Goal: Task Accomplishment & Management: Manage account settings

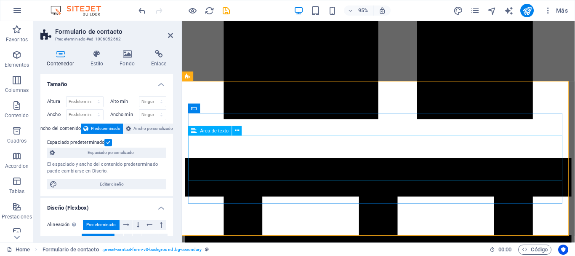
scroll to position [1137, 0]
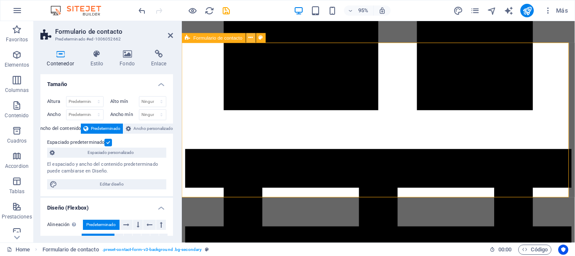
click at [250, 39] on icon at bounding box center [251, 38] width 4 height 8
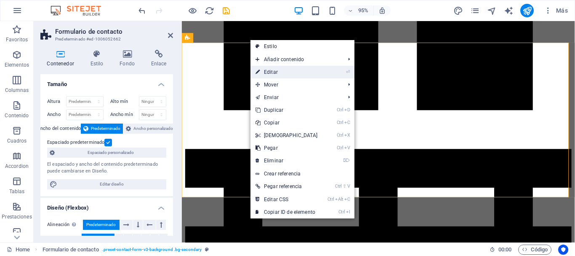
click at [272, 70] on link "⏎ Editar" at bounding box center [287, 72] width 72 height 13
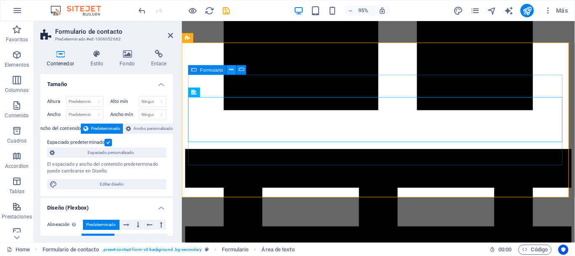
click at [232, 70] on icon at bounding box center [232, 70] width 4 height 8
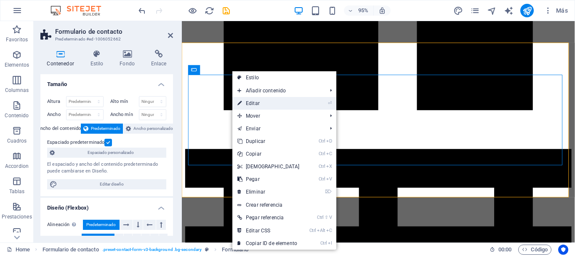
click at [256, 104] on link "⏎ Editar" at bounding box center [268, 103] width 72 height 13
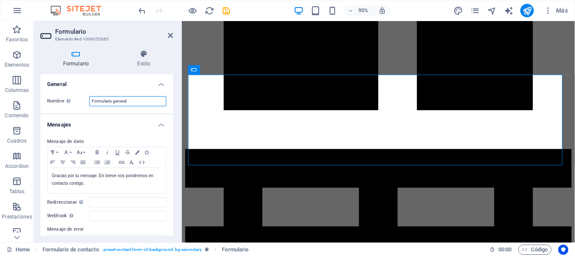
click at [138, 101] on input "Formulario general" at bounding box center [127, 101] width 77 height 10
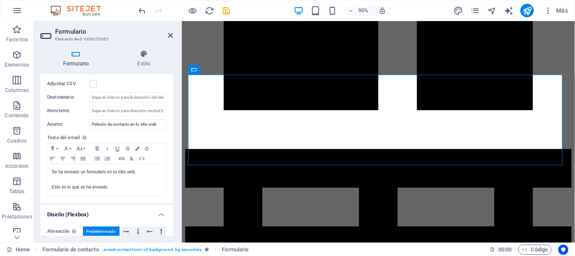
scroll to position [211, 0]
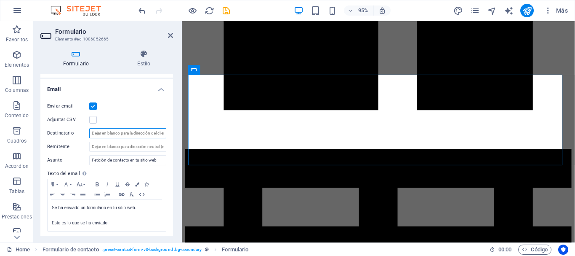
drag, startPoint x: 99, startPoint y: 131, endPoint x: 132, endPoint y: 131, distance: 32.9
click at [132, 131] on input "Destinatario" at bounding box center [127, 133] width 77 height 10
click at [144, 135] on input "Destinatario" at bounding box center [127, 133] width 77 height 10
click at [145, 135] on input "Destinatario" at bounding box center [127, 133] width 77 height 10
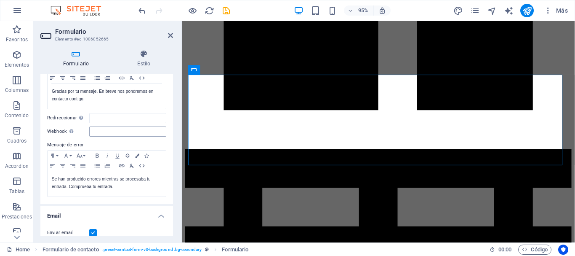
scroll to position [0, 0]
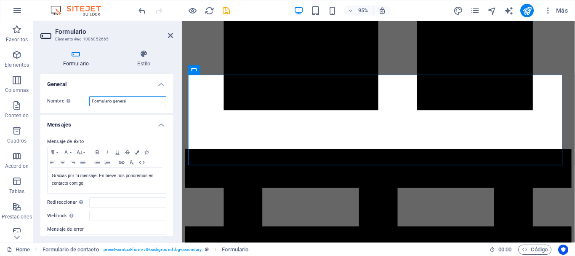
click at [134, 100] on input "Formulario general" at bounding box center [127, 101] width 77 height 10
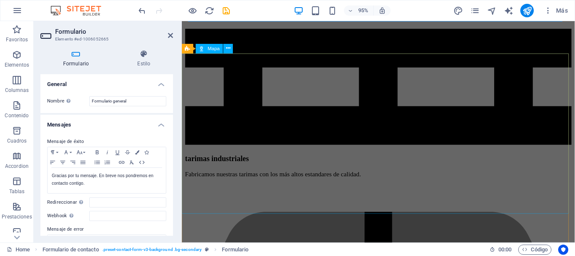
scroll to position [1306, 0]
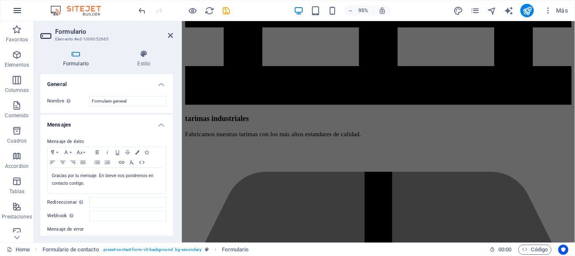
click at [21, 9] on icon "button" at bounding box center [17, 10] width 10 height 10
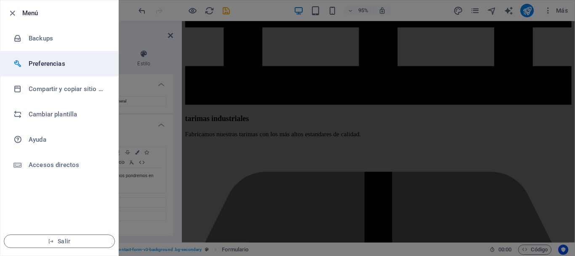
click at [64, 67] on h6 "Preferencias" at bounding box center [68, 64] width 78 height 10
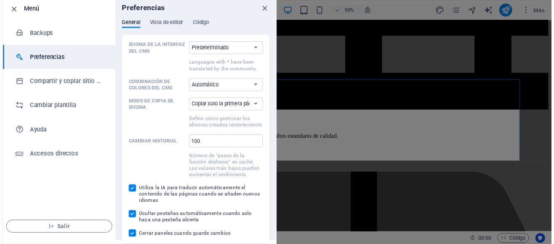
scroll to position [1124, 0]
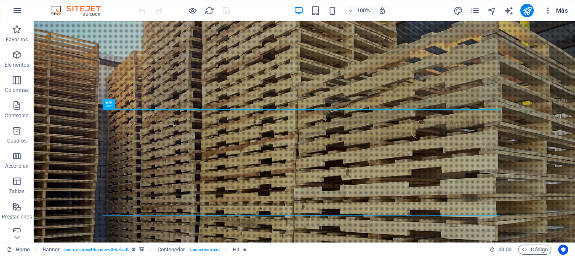
click at [546, 13] on icon "button" at bounding box center [548, 10] width 8 height 8
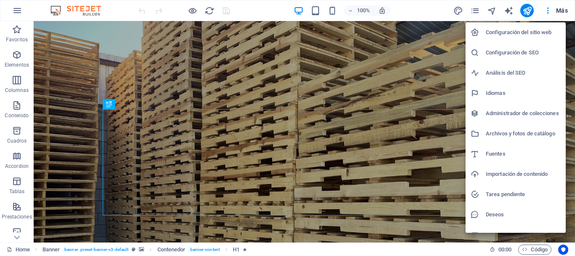
click at [539, 34] on h6 "Configuración del sitio web" at bounding box center [523, 32] width 75 height 10
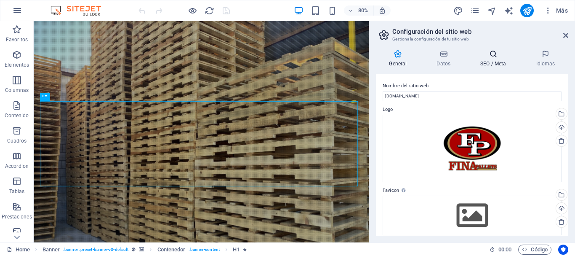
click at [481, 57] on icon at bounding box center [493, 54] width 52 height 8
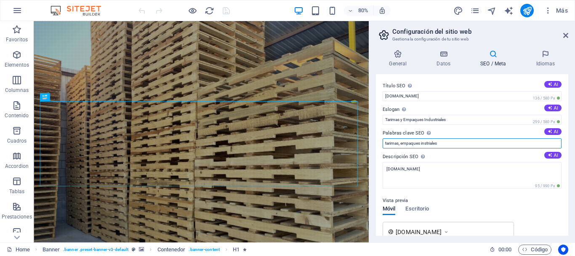
drag, startPoint x: 448, startPoint y: 141, endPoint x: 422, endPoint y: 142, distance: 26.2
click at [422, 142] on input "tarimas, empaques instriales" at bounding box center [472, 143] width 179 height 10
type input "tarimas, empaques industriales"
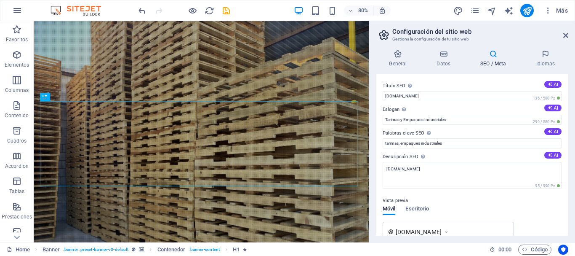
click at [447, 69] on div "General Datos SEO / Meta Idiomas Nombre del sitio web finapallets.com Logo Arra…" at bounding box center [472, 143] width 192 height 186
click at [446, 59] on h4 "Datos" at bounding box center [446, 59] width 44 height 18
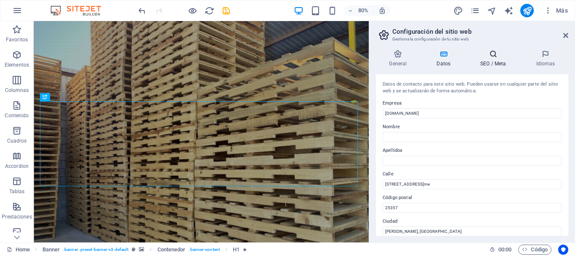
click at [496, 62] on h4 "SEO / Meta" at bounding box center [495, 59] width 56 height 18
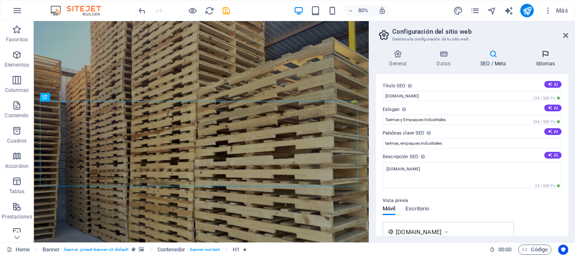
click at [537, 65] on h4 "Idiomas" at bounding box center [545, 59] width 45 height 18
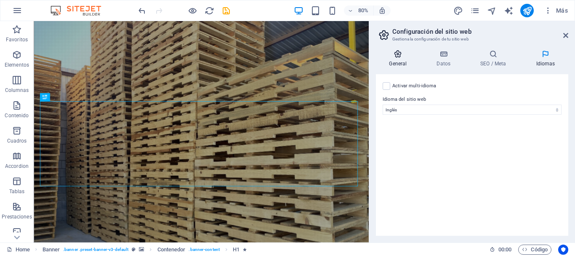
click at [403, 59] on h4 "General" at bounding box center [400, 59] width 48 height 18
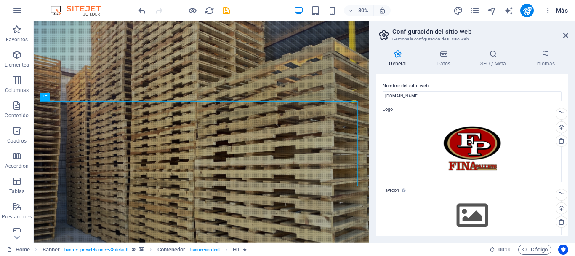
click at [547, 11] on icon "button" at bounding box center [548, 10] width 8 height 8
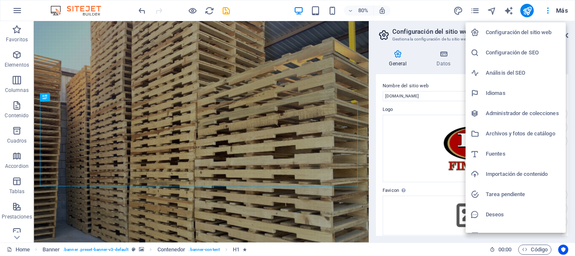
click at [507, 75] on h6 "Análisis del SEO" at bounding box center [523, 73] width 75 height 10
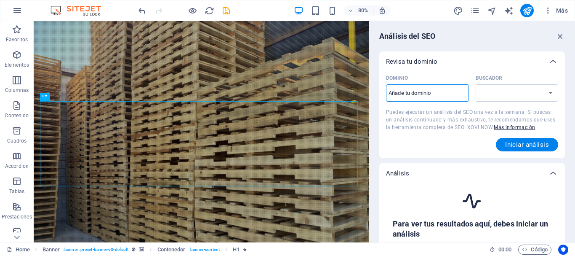
click at [451, 96] on input "Dominio ​" at bounding box center [427, 92] width 83 height 13
click at [512, 99] on select "Buscador" at bounding box center [517, 92] width 83 height 17
click at [549, 13] on icon "button" at bounding box center [548, 10] width 8 height 8
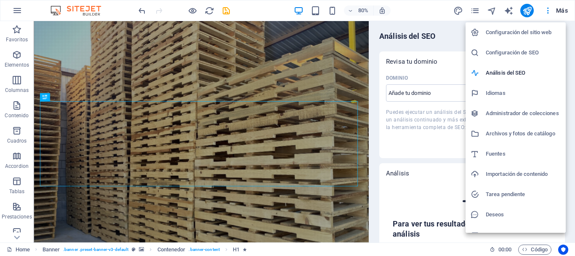
select select "google.com"
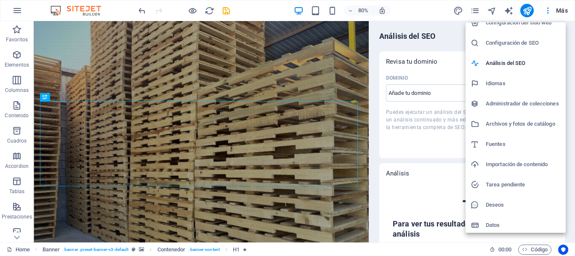
scroll to position [12, 0]
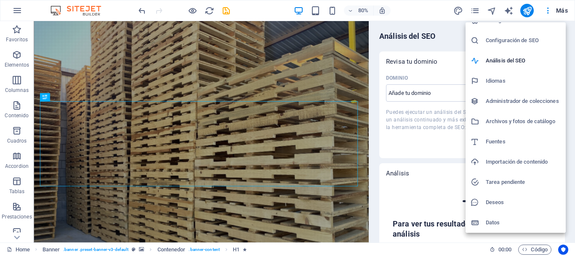
click at [502, 224] on h6 "Datos" at bounding box center [523, 222] width 75 height 10
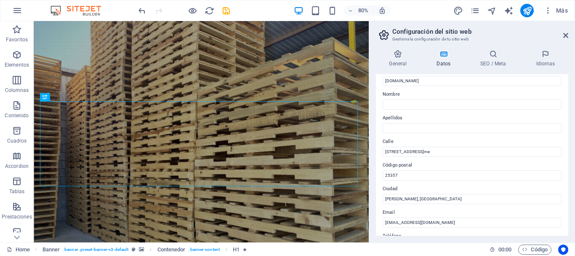
scroll to position [0, 0]
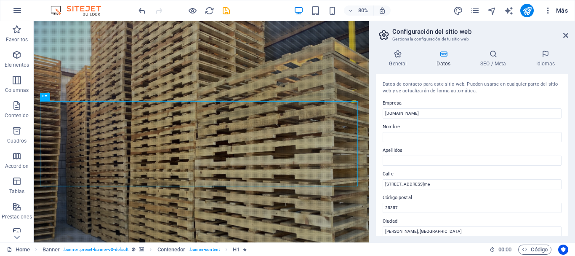
click at [549, 8] on icon "button" at bounding box center [548, 10] width 8 height 8
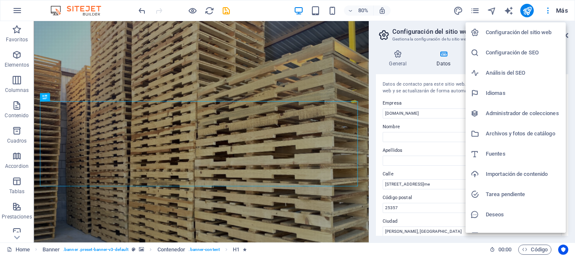
scroll to position [12, 0]
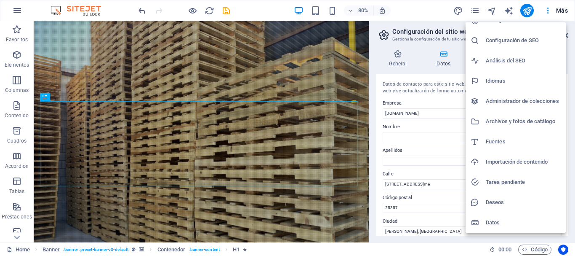
click at [457, 62] on div at bounding box center [287, 128] width 575 height 256
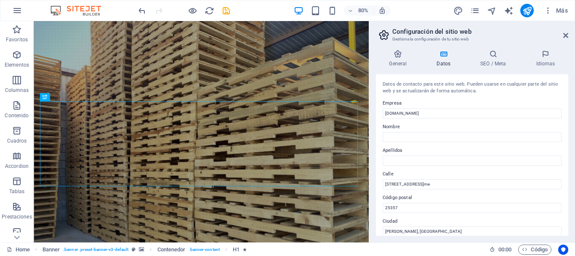
click at [482, 14] on div "Más" at bounding box center [512, 10] width 118 height 13
click at [554, 10] on span "Más" at bounding box center [556, 10] width 24 height 8
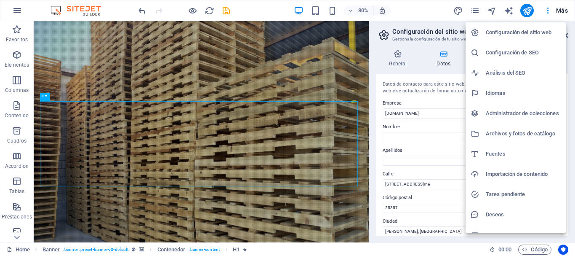
click at [495, 36] on h6 "Configuración del sitio web" at bounding box center [523, 32] width 75 height 10
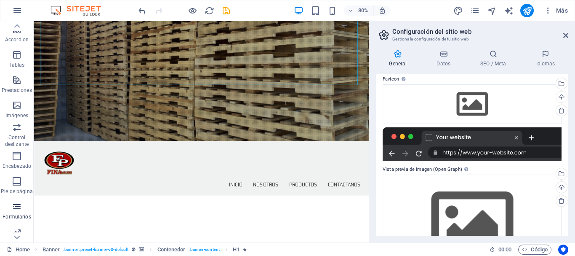
scroll to position [158, 0]
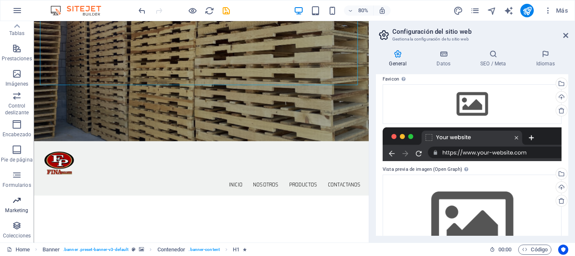
click at [16, 208] on p "Marketing" at bounding box center [16, 210] width 23 height 7
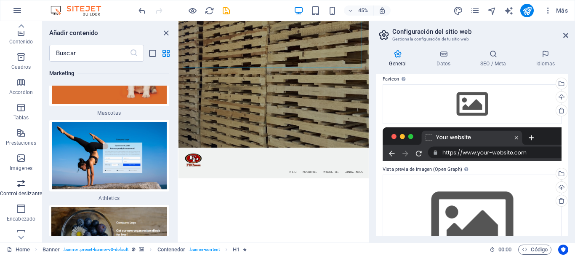
scroll to position [0, 0]
click at [21, 14] on icon "button" at bounding box center [17, 10] width 10 height 10
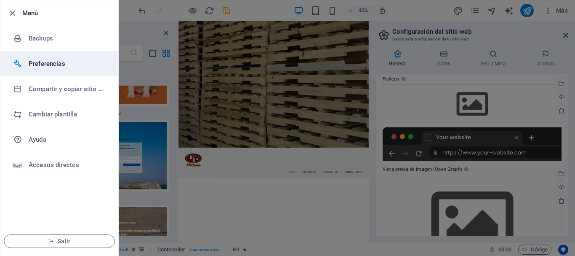
click at [47, 60] on h6 "Preferencias" at bounding box center [68, 64] width 78 height 10
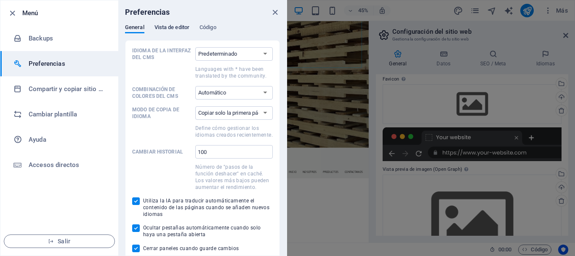
click at [160, 27] on span "Vista de editor" at bounding box center [172, 28] width 35 height 12
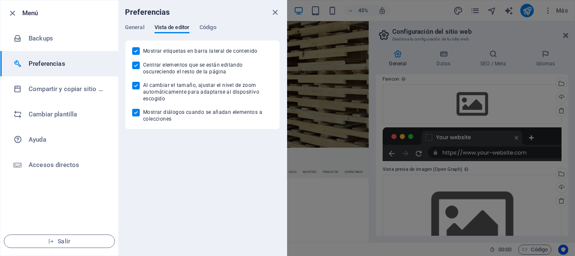
click at [200, 29] on div "General Vista de editor Código" at bounding box center [202, 32] width 155 height 16
click at [208, 26] on span "Código" at bounding box center [208, 28] width 17 height 12
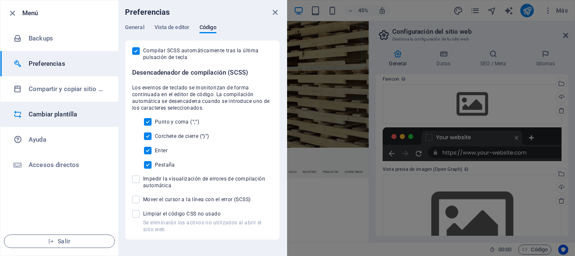
click at [62, 115] on h6 "Cambiar plantilla" at bounding box center [68, 114] width 78 height 10
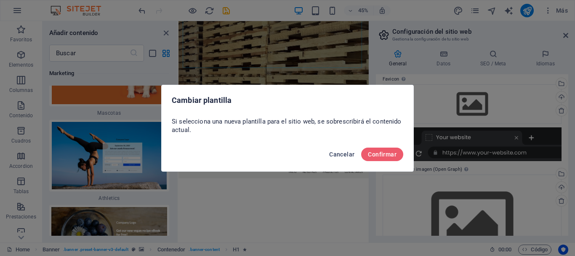
click at [335, 153] on span "Cancelar" at bounding box center [341, 154] width 25 height 7
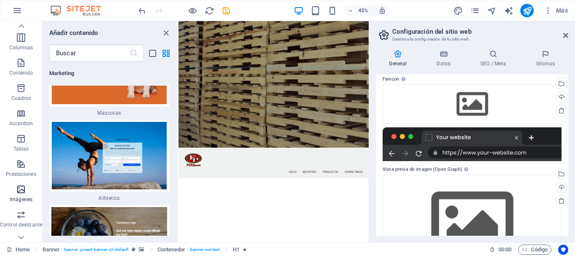
scroll to position [42, 0]
click at [23, 161] on icon "button" at bounding box center [21, 164] width 10 height 10
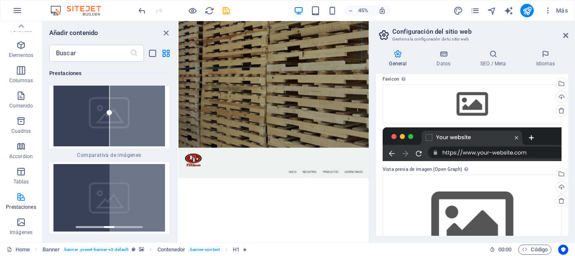
scroll to position [0, 0]
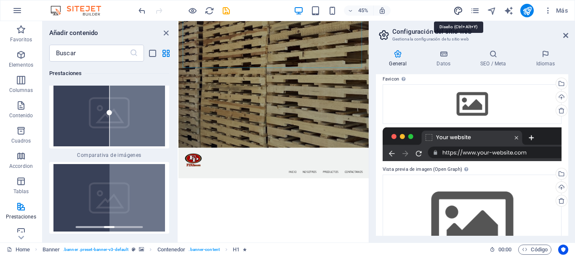
click at [459, 11] on icon "design" at bounding box center [459, 11] width 10 height 10
select select "px"
select select "300"
select select "px"
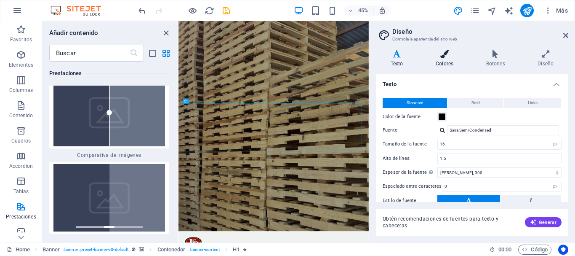
click at [449, 61] on h4 "Colores" at bounding box center [446, 59] width 51 height 18
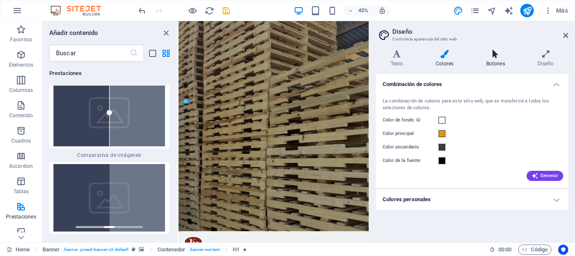
click at [484, 59] on h4 "Botones" at bounding box center [498, 59] width 52 height 18
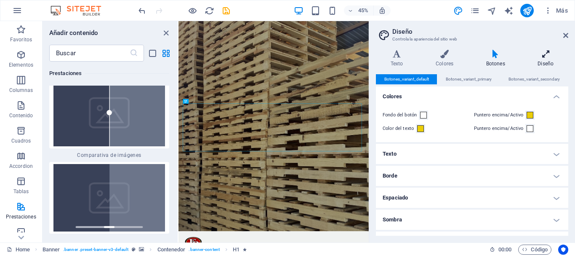
click at [539, 64] on h4 "Diseño" at bounding box center [545, 59] width 45 height 18
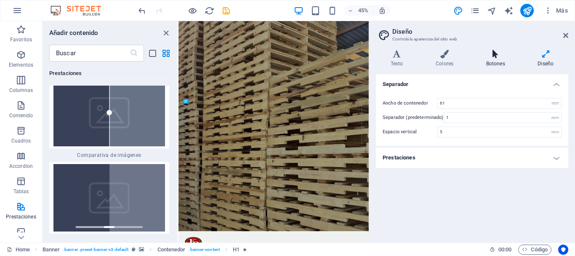
click at [487, 64] on h4 "Botones" at bounding box center [498, 59] width 52 height 18
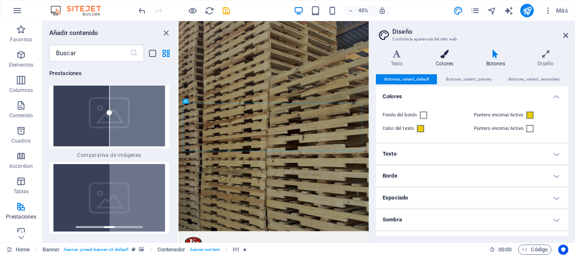
click at [446, 61] on h4 "Colores" at bounding box center [446, 59] width 51 height 18
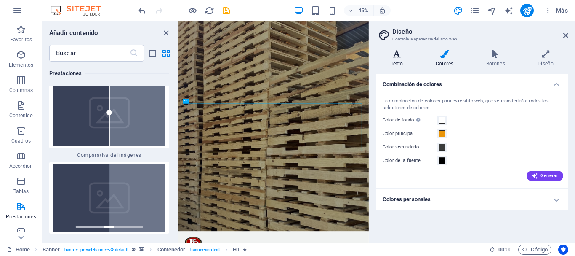
click at [405, 61] on h4 "Texto" at bounding box center [398, 59] width 45 height 18
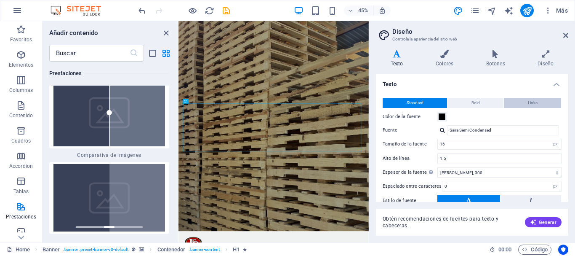
click at [530, 106] on span "Links" at bounding box center [533, 103] width 10 height 10
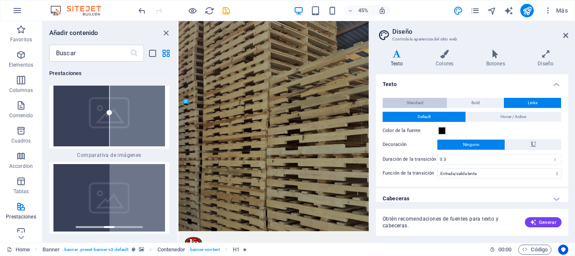
click at [411, 101] on span "Standard" at bounding box center [415, 103] width 17 height 10
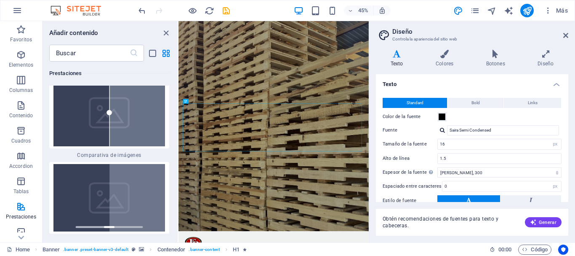
scroll to position [64, 0]
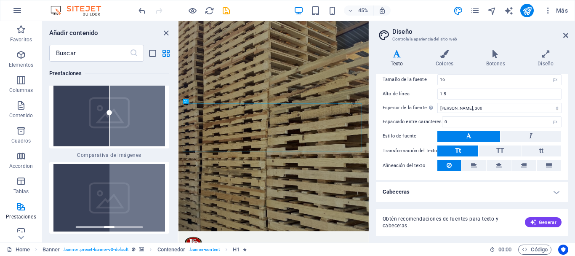
click at [556, 195] on h4 "Cabeceras" at bounding box center [472, 192] width 192 height 20
click at [563, 38] on icon at bounding box center [565, 35] width 5 height 7
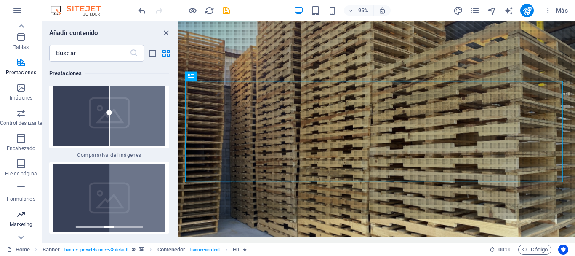
scroll to position [158, 0]
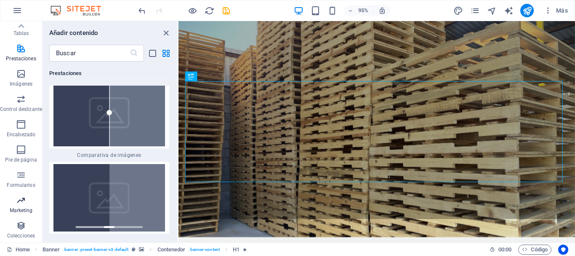
click at [25, 203] on icon "button" at bounding box center [21, 200] width 10 height 10
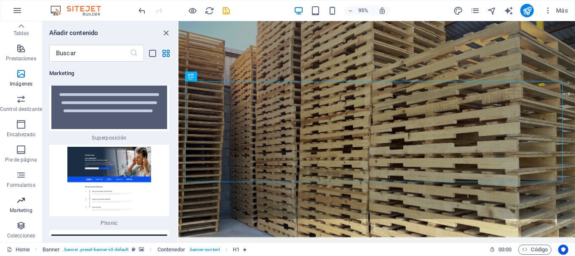
scroll to position [13854, 0]
click at [23, 123] on icon "button" at bounding box center [21, 124] width 10 height 10
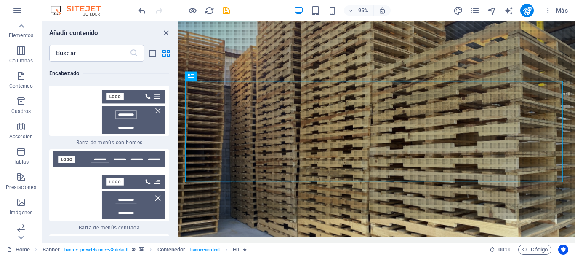
scroll to position [0, 0]
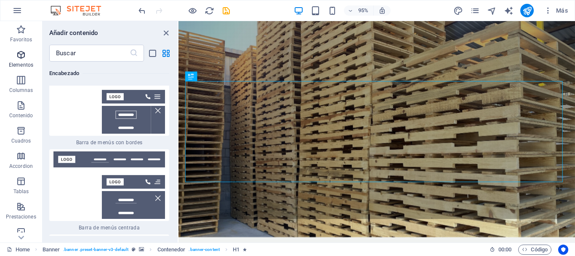
click at [22, 59] on icon "button" at bounding box center [21, 55] width 10 height 10
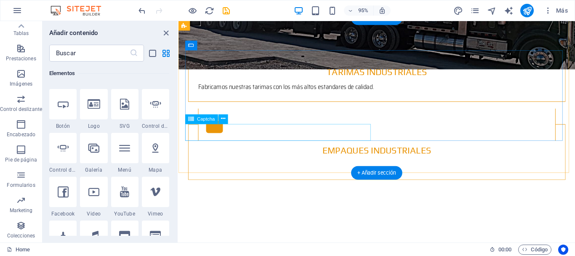
scroll to position [1146, 0]
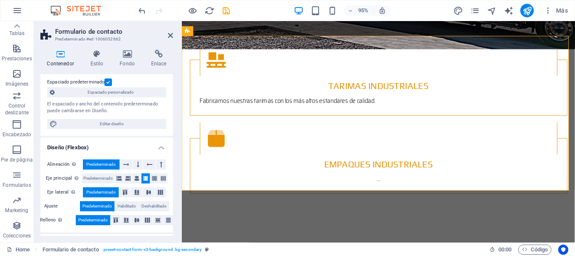
scroll to position [49, 0]
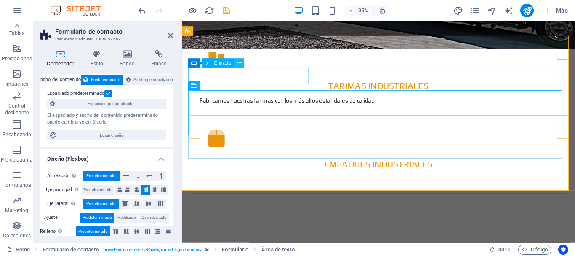
click at [239, 63] on icon at bounding box center [240, 63] width 4 height 8
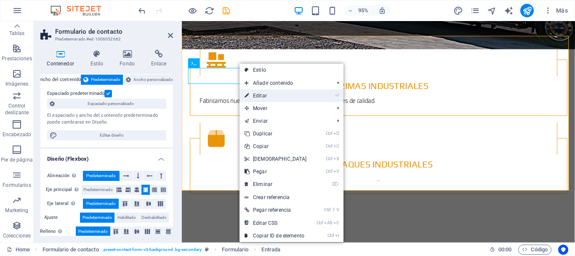
drag, startPoint x: 254, startPoint y: 96, endPoint x: 32, endPoint y: 91, distance: 222.0
click at [254, 96] on link "⏎ Editar" at bounding box center [276, 95] width 72 height 13
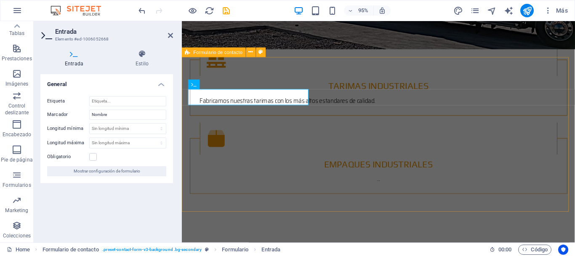
scroll to position [1102, 0]
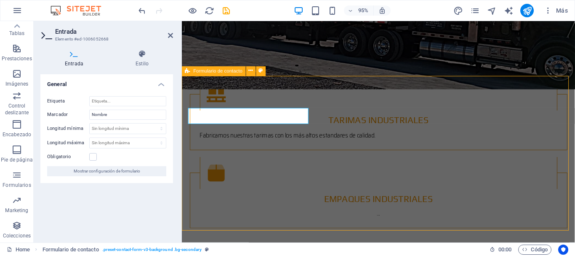
scroll to position [1103, 0]
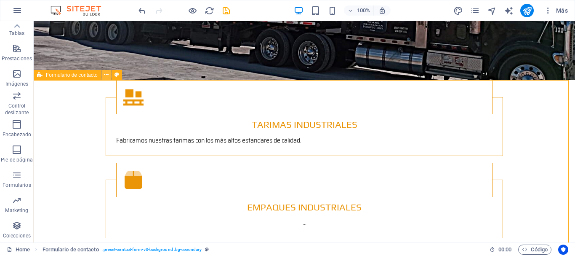
click at [106, 75] on icon at bounding box center [106, 74] width 5 height 9
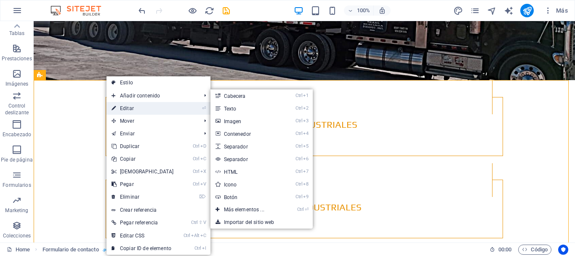
click at [127, 107] on link "⏎ Editar" at bounding box center [143, 108] width 72 height 13
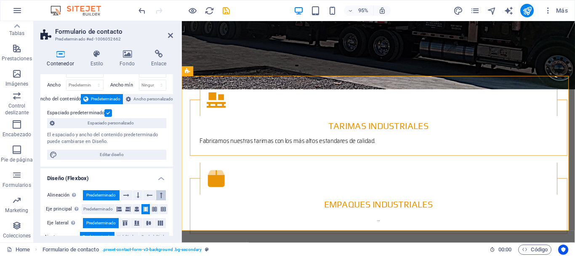
scroll to position [42, 0]
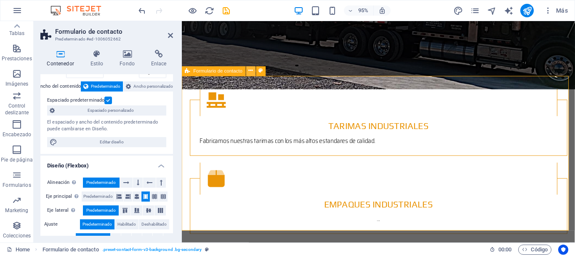
click at [250, 72] on icon at bounding box center [251, 71] width 4 height 8
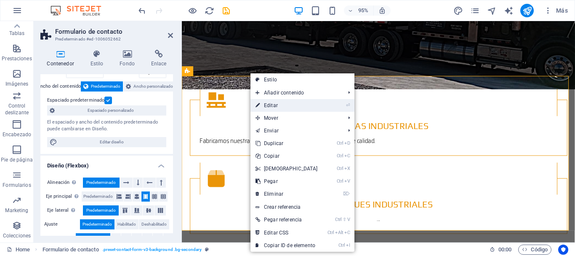
click at [277, 107] on link "⏎ Editar" at bounding box center [287, 105] width 72 height 13
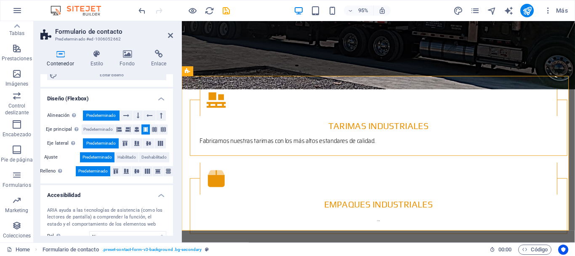
scroll to position [126, 0]
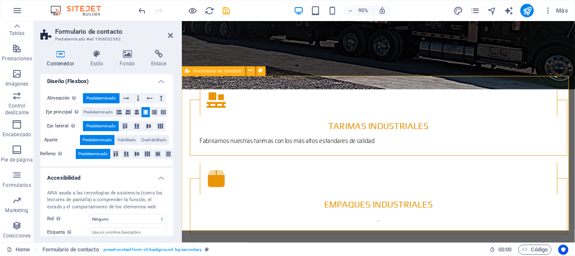
click at [251, 73] on icon at bounding box center [251, 71] width 4 height 8
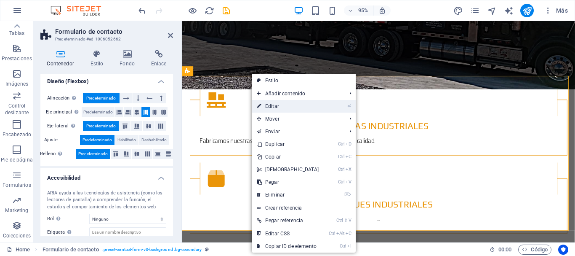
click at [271, 104] on link "⏎ Editar" at bounding box center [288, 106] width 72 height 13
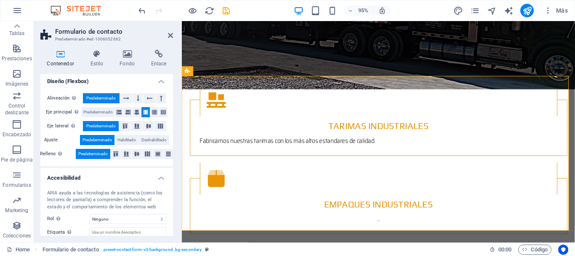
scroll to position [175, 0]
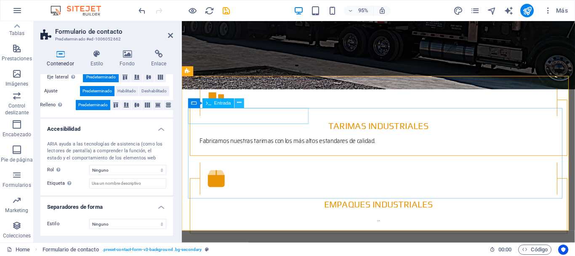
click at [239, 104] on icon at bounding box center [240, 103] width 4 height 8
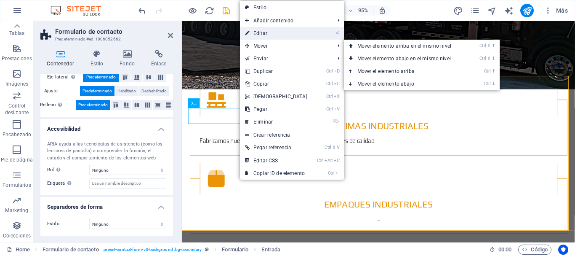
click at [265, 35] on link "⏎ Editar" at bounding box center [276, 33] width 72 height 13
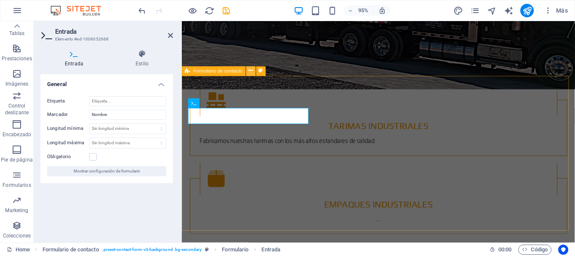
click at [252, 71] on icon at bounding box center [251, 71] width 4 height 8
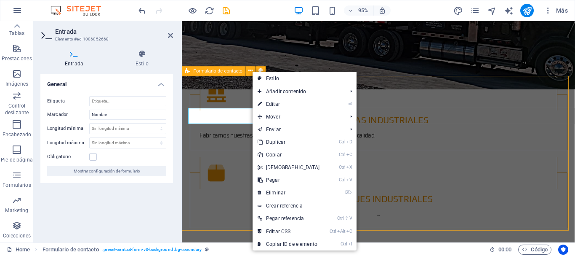
scroll to position [1103, 0]
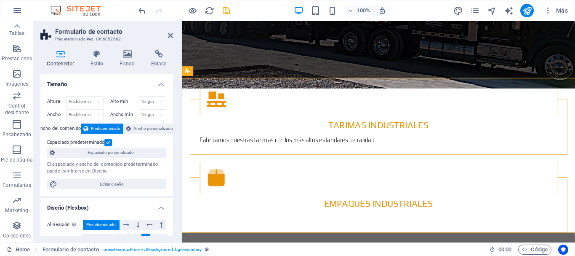
scroll to position [1102, 0]
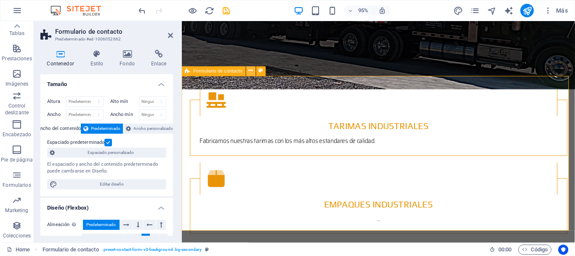
click at [251, 72] on icon at bounding box center [251, 71] width 4 height 8
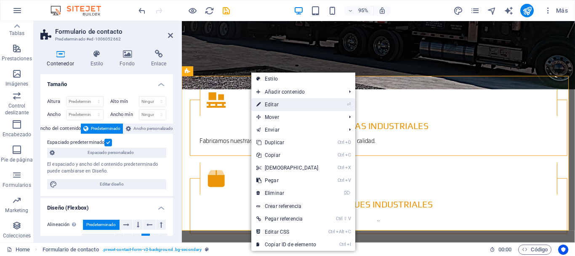
click at [278, 106] on link "⏎ Editar" at bounding box center [287, 104] width 72 height 13
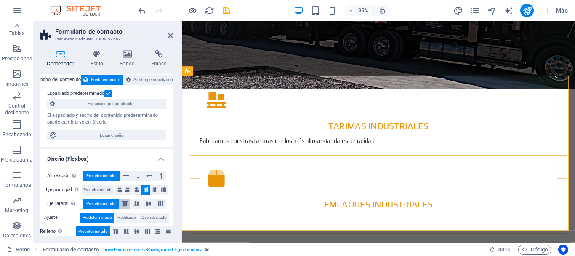
scroll to position [0, 0]
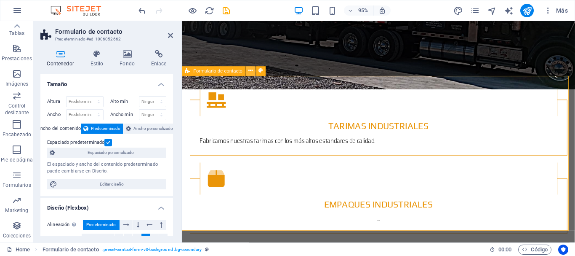
click at [251, 71] on icon at bounding box center [251, 71] width 4 height 8
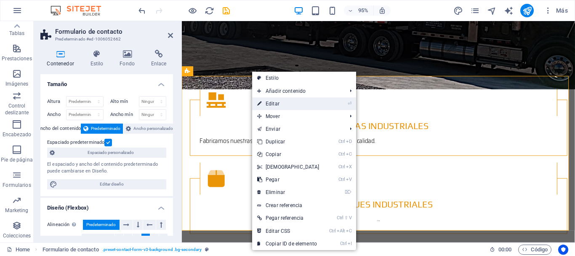
drag, startPoint x: 278, startPoint y: 105, endPoint x: 101, endPoint y: 90, distance: 178.4
click at [278, 105] on link "⏎ Editar" at bounding box center [288, 103] width 72 height 13
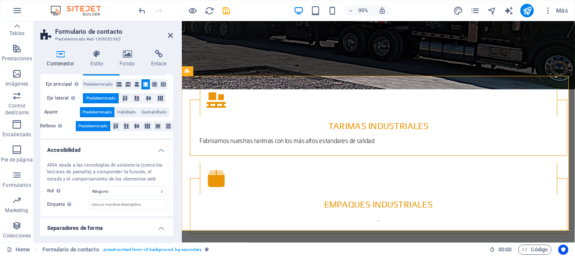
scroll to position [175, 0]
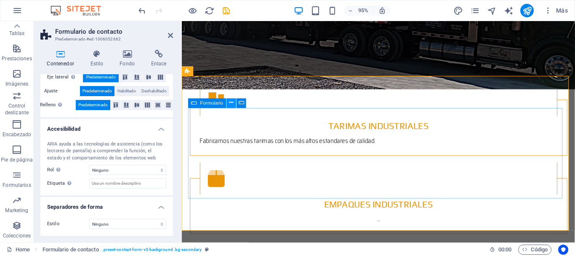
click at [231, 102] on icon at bounding box center [232, 103] width 4 height 8
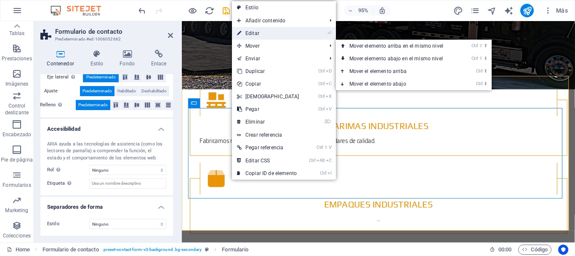
click at [249, 36] on link "⏎ Editar" at bounding box center [268, 33] width 72 height 13
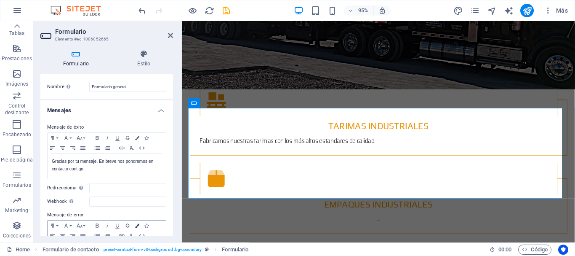
scroll to position [0, 0]
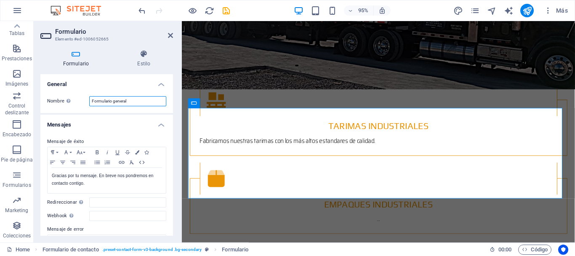
drag, startPoint x: 130, startPoint y: 101, endPoint x: 113, endPoint y: 104, distance: 17.0
click at [113, 104] on input "Formulario general" at bounding box center [127, 101] width 77 height 10
type input "Formulario Contacto"
click at [132, 202] on input "Redireccionar Defina un destino de redireccionamiento cuando un formulario se e…" at bounding box center [127, 202] width 77 height 10
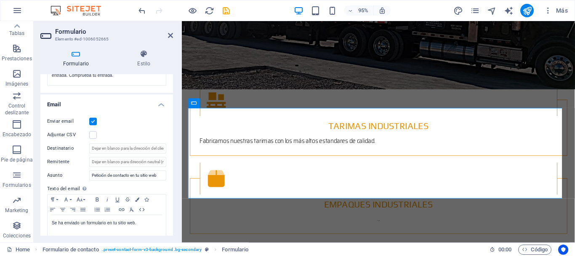
scroll to position [184, 0]
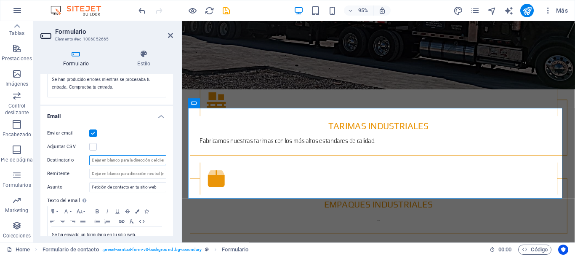
click at [94, 160] on input "Destinatario" at bounding box center [127, 160] width 77 height 10
type input "raul.guerrero@xred.mx"
click at [123, 136] on div "Enviar email" at bounding box center [106, 133] width 119 height 10
click at [228, 11] on icon "save" at bounding box center [227, 11] width 10 height 10
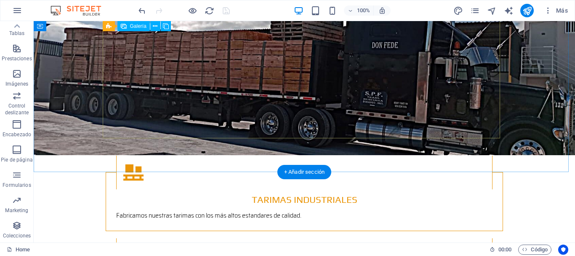
scroll to position [1061, 0]
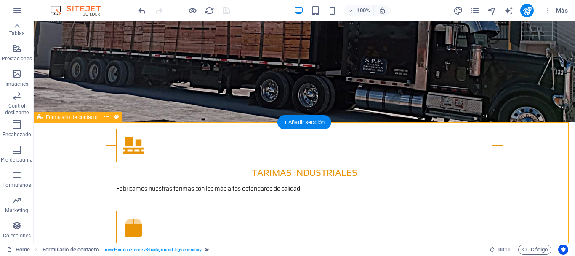
scroll to position [1060, 0]
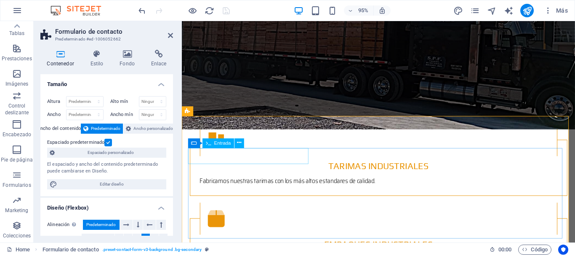
click at [232, 144] on icon at bounding box center [232, 143] width 4 height 8
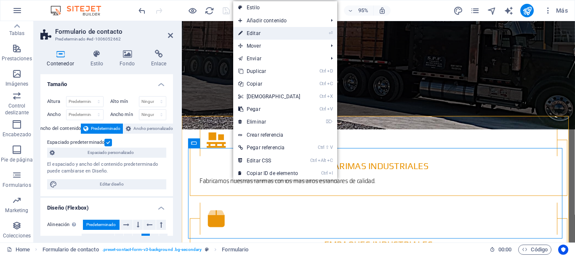
click at [259, 34] on link "⏎ Editar" at bounding box center [269, 33] width 72 height 13
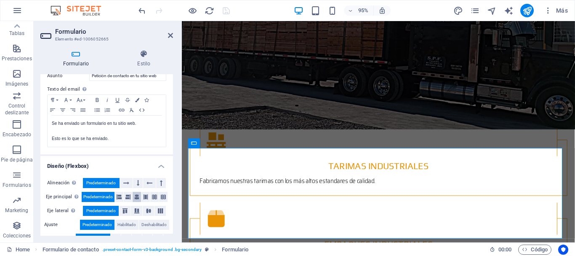
scroll to position [310, 0]
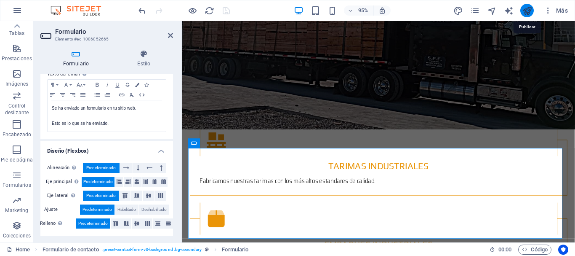
click at [524, 10] on icon "publish" at bounding box center [528, 11] width 10 height 10
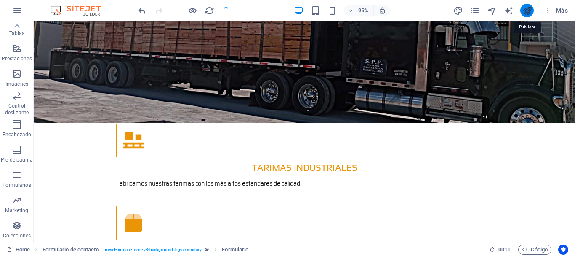
scroll to position [1061, 0]
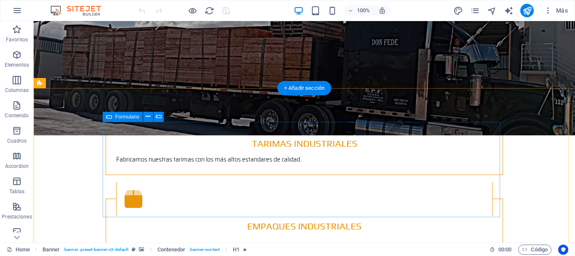
scroll to position [1095, 0]
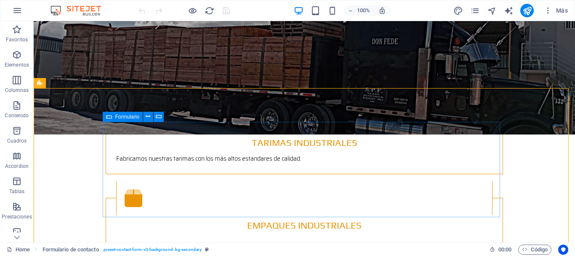
click at [107, 122] on div "Formulario" at bounding box center [136, 117] width 67 height 11
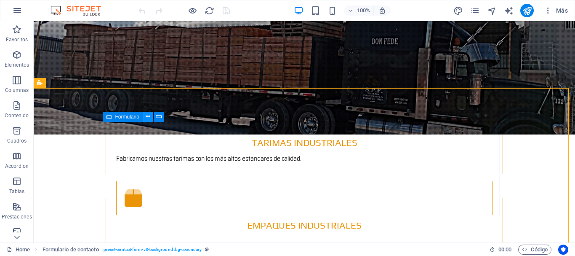
click at [149, 116] on icon at bounding box center [148, 116] width 5 height 9
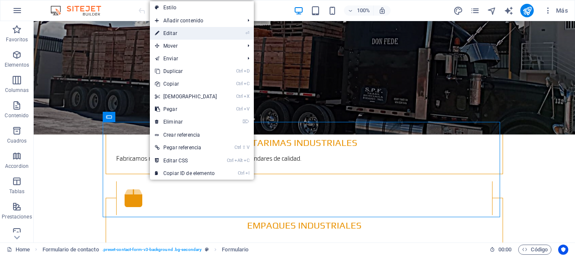
click at [174, 35] on link "⏎ Editar" at bounding box center [186, 33] width 72 height 13
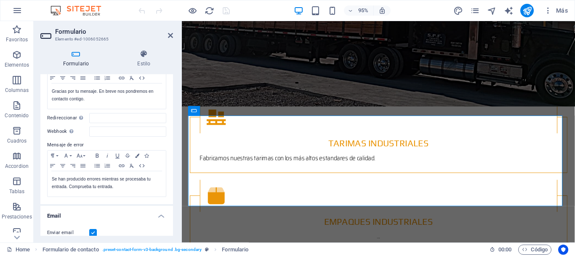
scroll to position [168, 0]
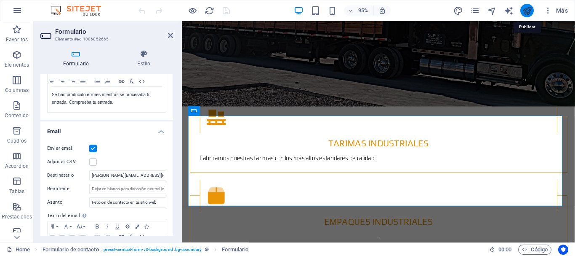
click at [526, 12] on icon "publish" at bounding box center [528, 11] width 10 height 10
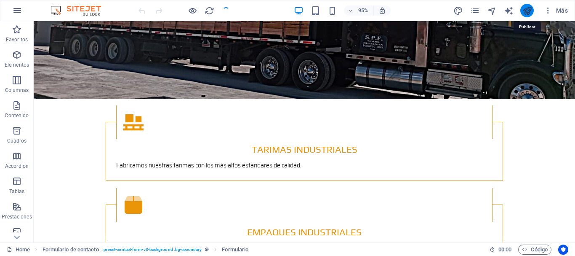
scroll to position [1095, 0]
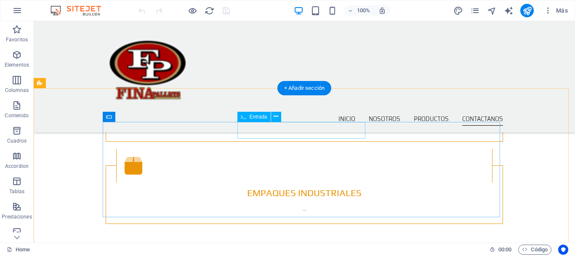
scroll to position [1095, 0]
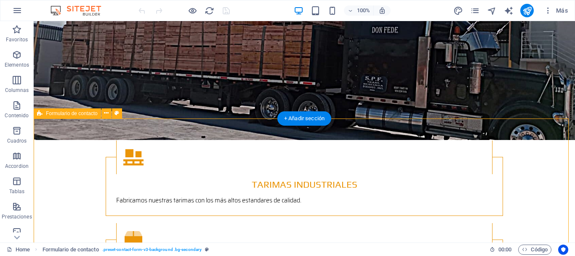
scroll to position [1053, 0]
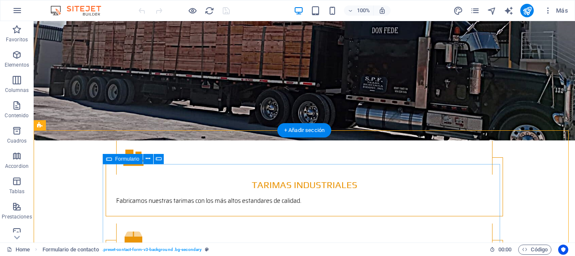
click at [148, 161] on icon at bounding box center [148, 158] width 5 height 9
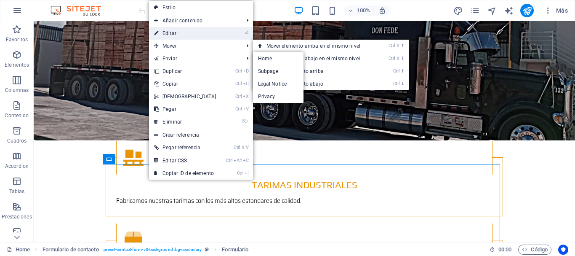
click at [175, 33] on link "⏎ Editar" at bounding box center [185, 33] width 72 height 13
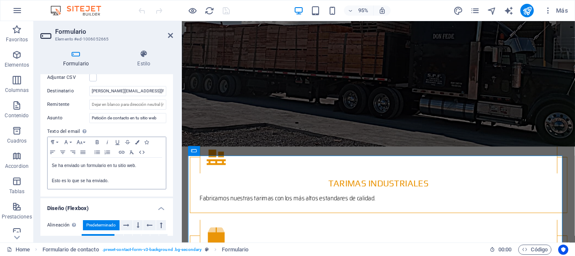
scroll to position [211, 0]
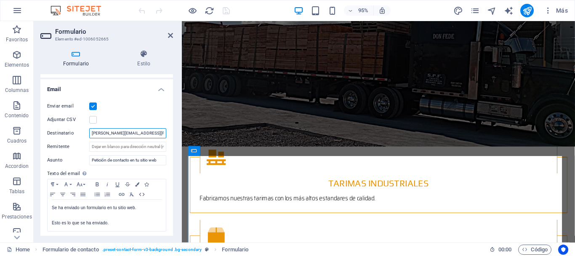
drag, startPoint x: 143, startPoint y: 132, endPoint x: 48, endPoint y: 131, distance: 95.2
click at [50, 131] on div "Destinatario raul.guerrero@xred.mx" at bounding box center [106, 133] width 119 height 10
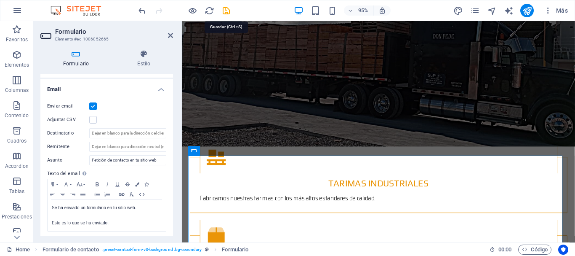
click at [224, 11] on icon "save" at bounding box center [227, 11] width 10 height 10
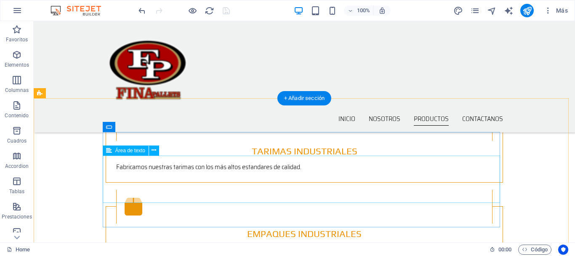
scroll to position [1053, 0]
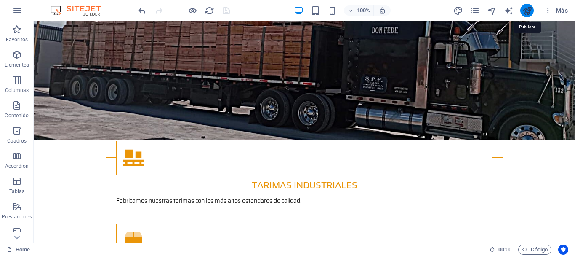
click at [528, 12] on icon "publish" at bounding box center [528, 11] width 10 height 10
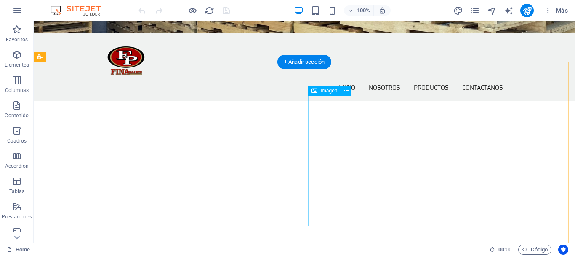
scroll to position [253, 0]
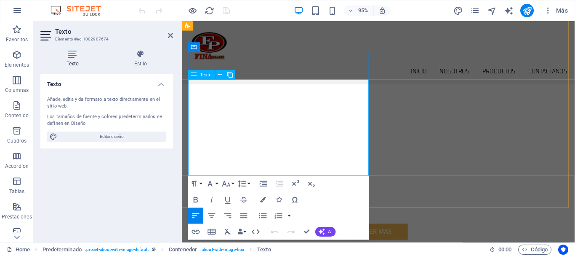
drag, startPoint x: 363, startPoint y: 88, endPoint x: 371, endPoint y: 88, distance: 7.6
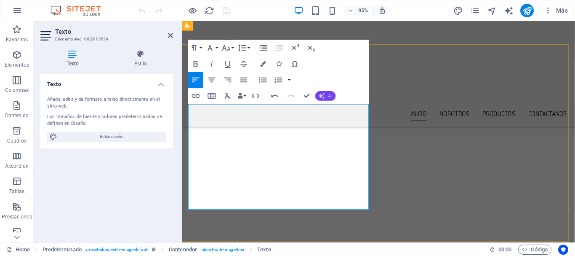
scroll to position [169, 0]
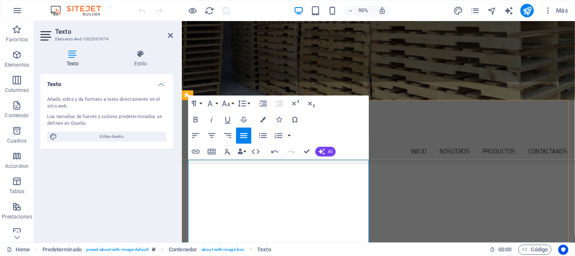
drag, startPoint x: 190, startPoint y: 214, endPoint x: 193, endPoint y: 246, distance: 32.2
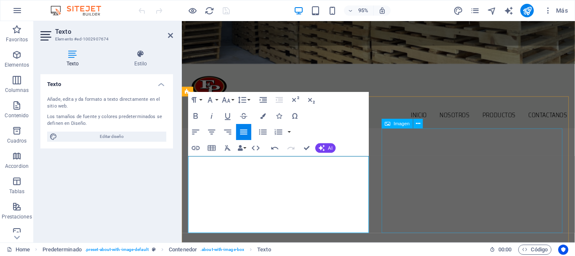
scroll to position [257, 0]
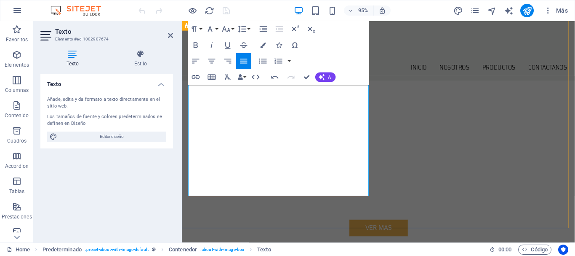
drag, startPoint x: 341, startPoint y: 176, endPoint x: 342, endPoint y: 182, distance: 6.0
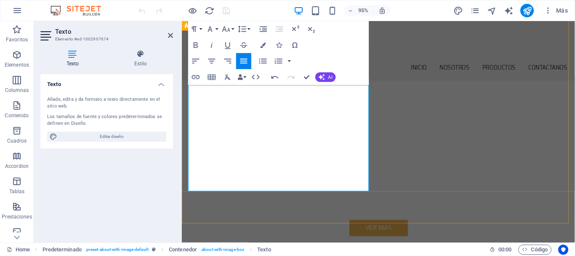
drag, startPoint x: 353, startPoint y: 174, endPoint x: 235, endPoint y: 185, distance: 118.8
click at [195, 45] on icon "button" at bounding box center [196, 45] width 10 height 10
drag, startPoint x: 352, startPoint y: 174, endPoint x: 236, endPoint y: 183, distance: 116.5
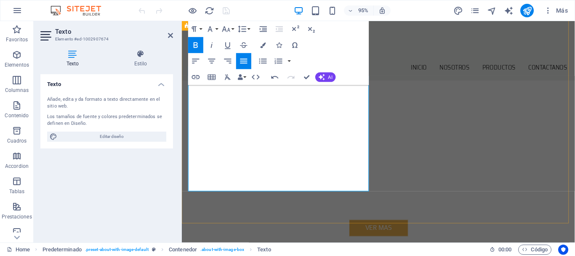
click at [194, 44] on icon "button" at bounding box center [196, 44] width 4 height 5
click at [194, 46] on icon "button" at bounding box center [196, 44] width 4 height 5
drag, startPoint x: 299, startPoint y: 175, endPoint x: 287, endPoint y: 175, distance: 12.2
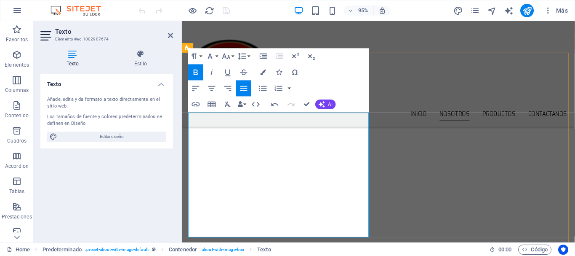
scroll to position [215, 0]
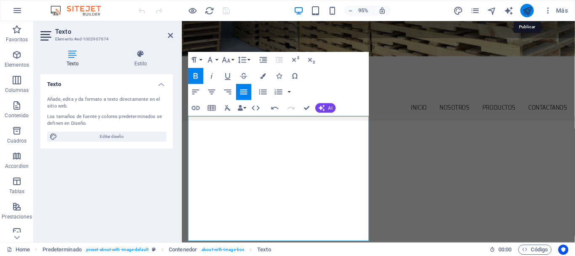
click at [526, 13] on icon "publish" at bounding box center [528, 11] width 10 height 10
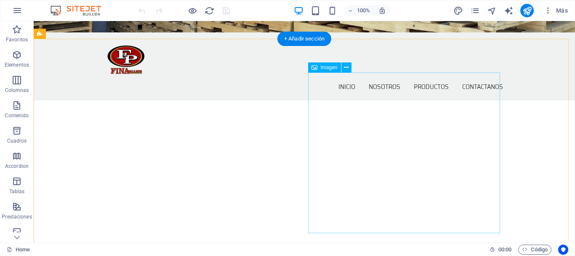
scroll to position [253, 0]
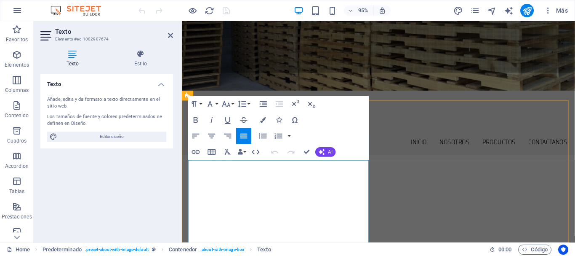
scroll to position [211, 0]
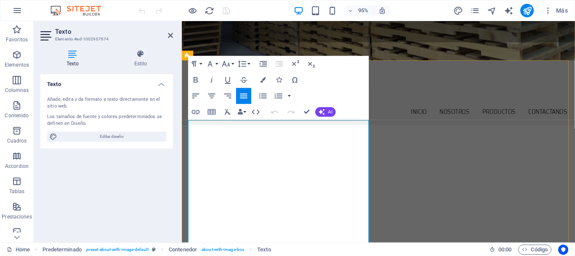
drag, startPoint x: 289, startPoint y: 142, endPoint x: 216, endPoint y: 151, distance: 73.8
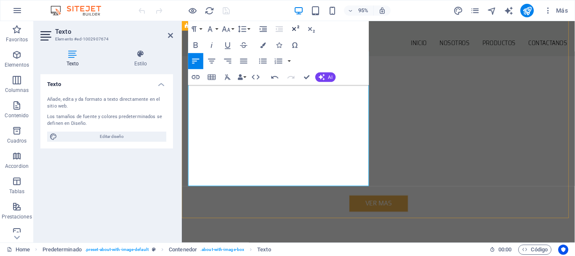
scroll to position [295, 0]
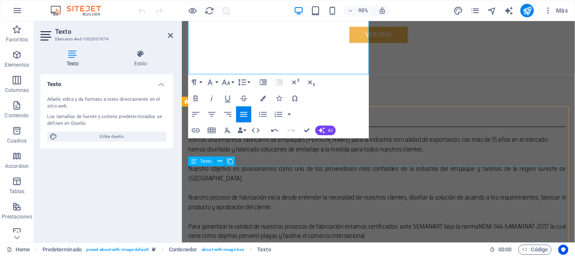
scroll to position [463, 0]
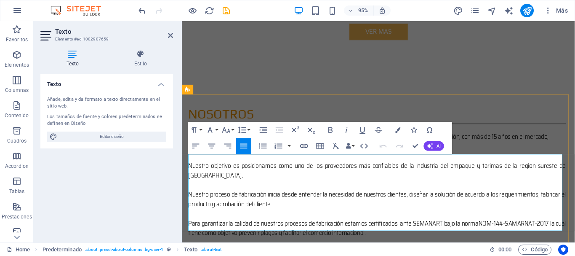
drag, startPoint x: 191, startPoint y: 167, endPoint x: 205, endPoint y: 182, distance: 20.6
drag, startPoint x: 189, startPoint y: 166, endPoint x: 581, endPoint y: 247, distance: 399.9
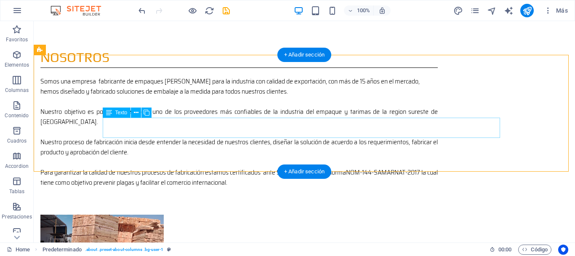
scroll to position [505, 0]
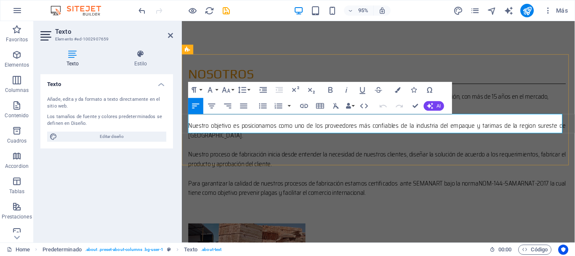
click at [527, 12] on icon "publish" at bounding box center [528, 11] width 10 height 10
